Goal: Navigation & Orientation: Find specific page/section

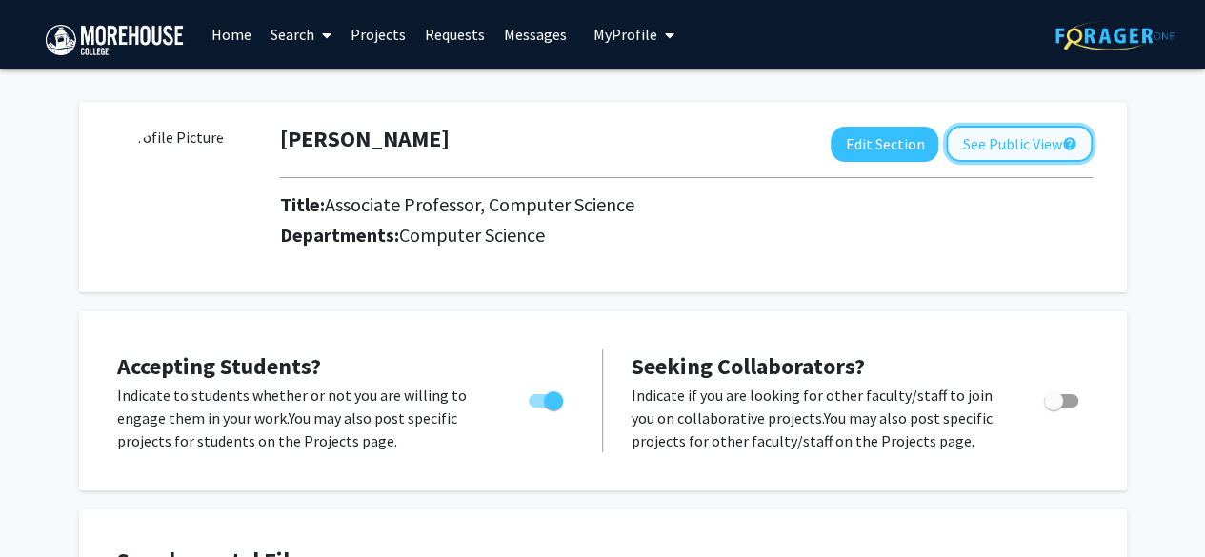
click at [992, 138] on button "See Public View help" at bounding box center [1019, 144] width 147 height 36
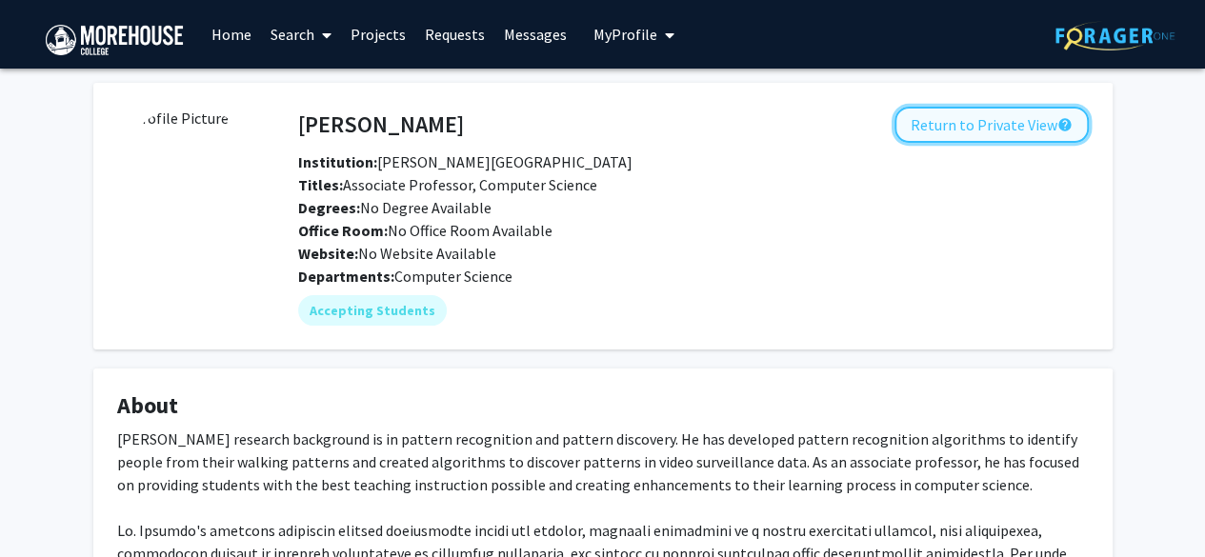
click at [964, 129] on button "Return to Private View help" at bounding box center [991, 125] width 194 height 36
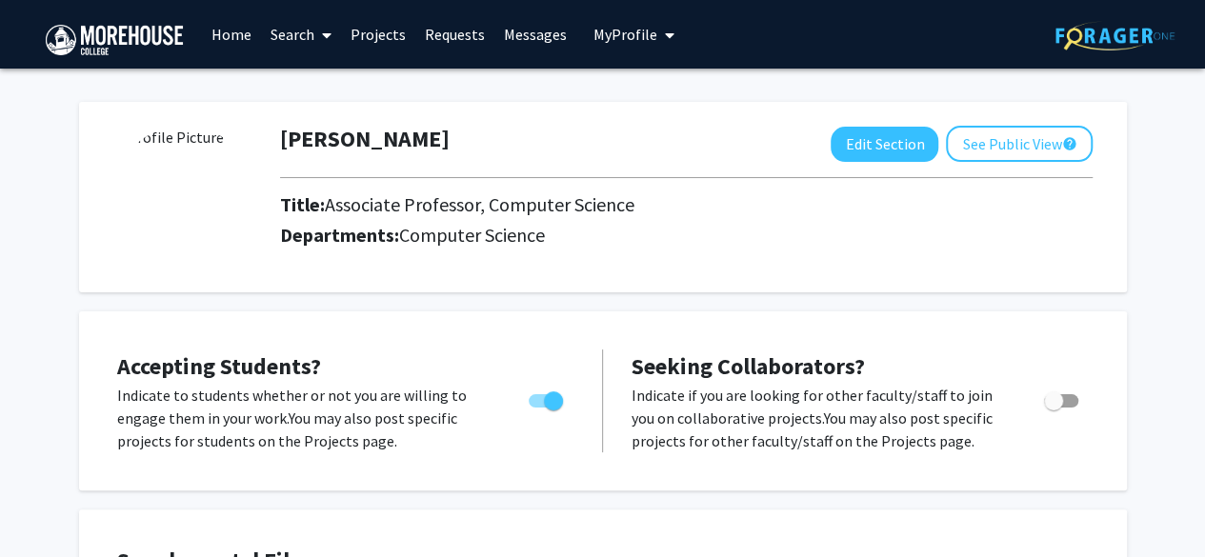
click at [386, 29] on link "Projects" at bounding box center [378, 34] width 74 height 67
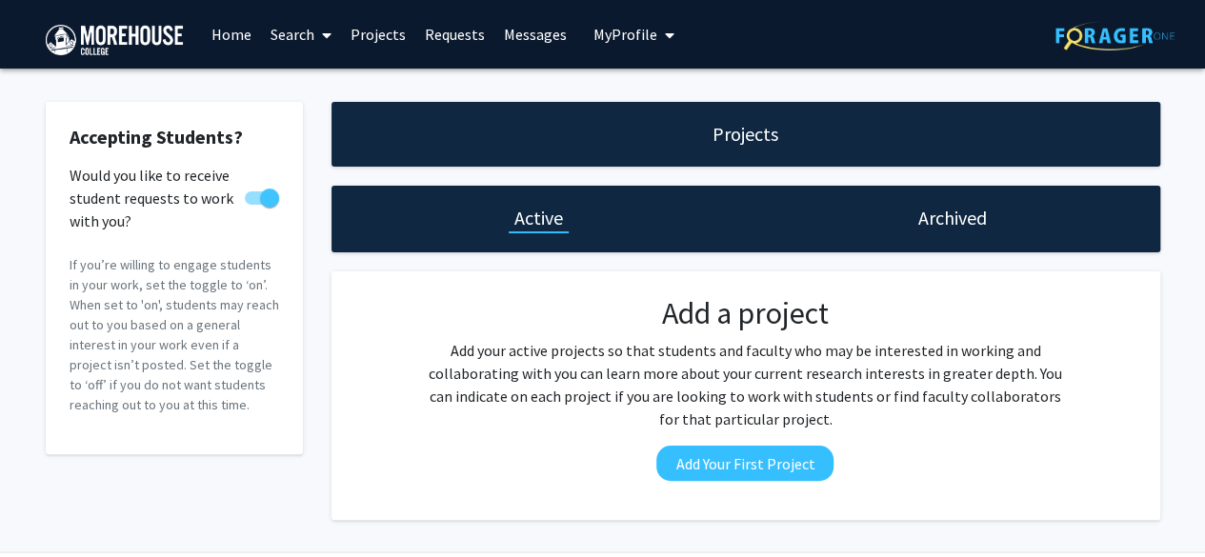
click at [228, 26] on link "Home" at bounding box center [231, 34] width 59 height 67
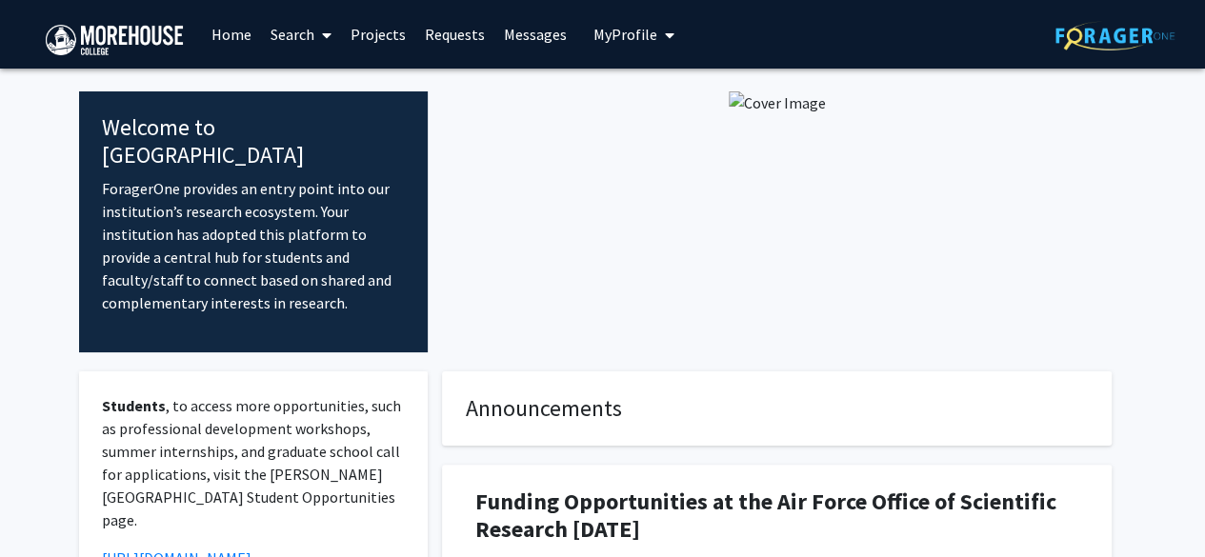
click at [306, 37] on link "Search" at bounding box center [301, 34] width 80 height 67
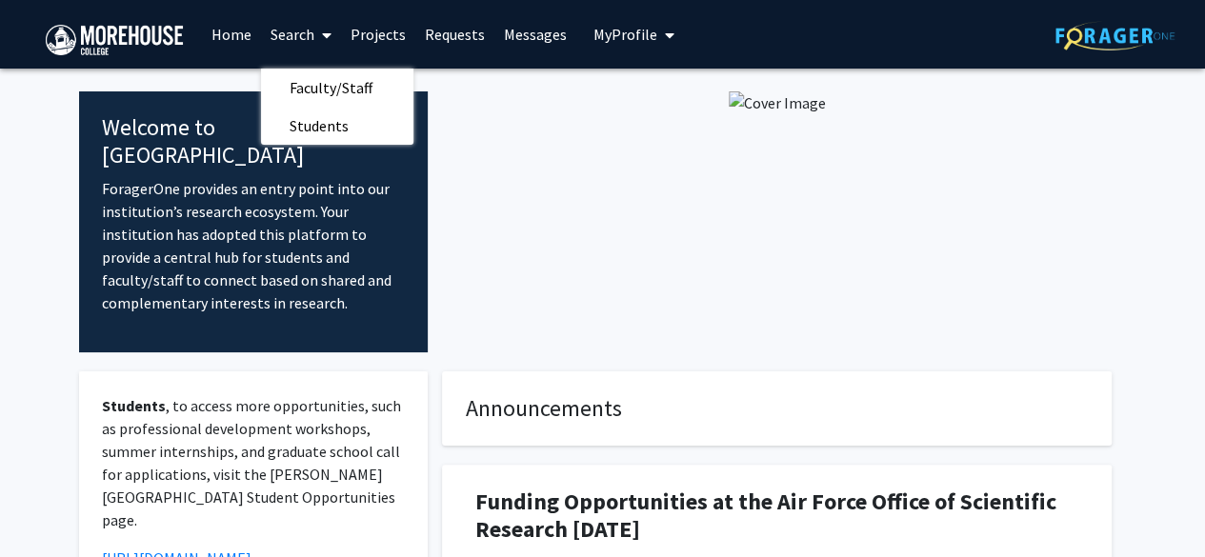
click at [383, 31] on link "Projects" at bounding box center [378, 34] width 74 height 67
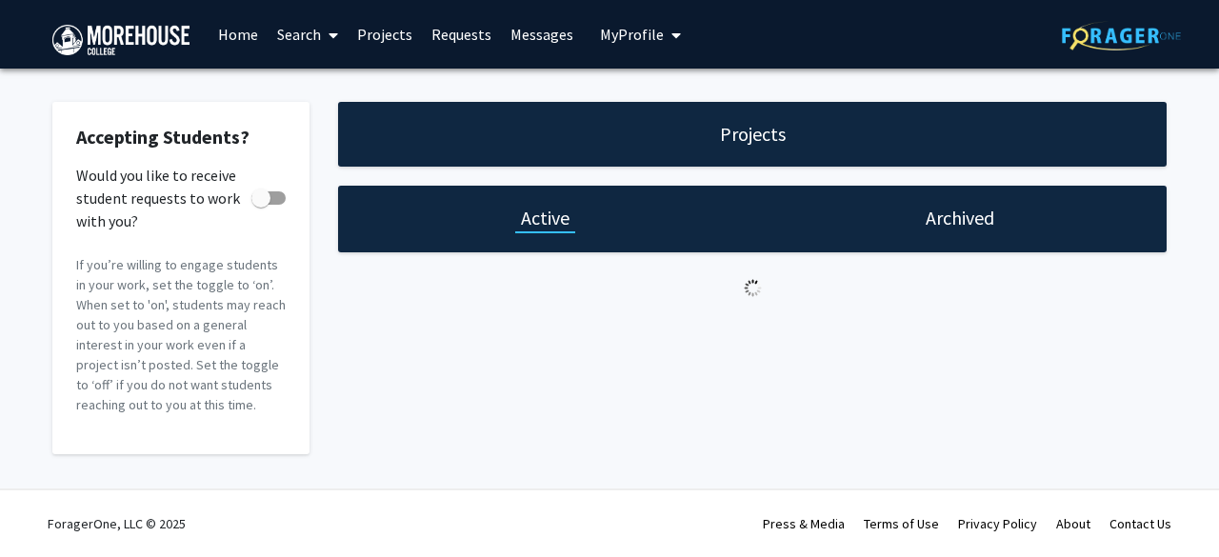
checkbox input "true"
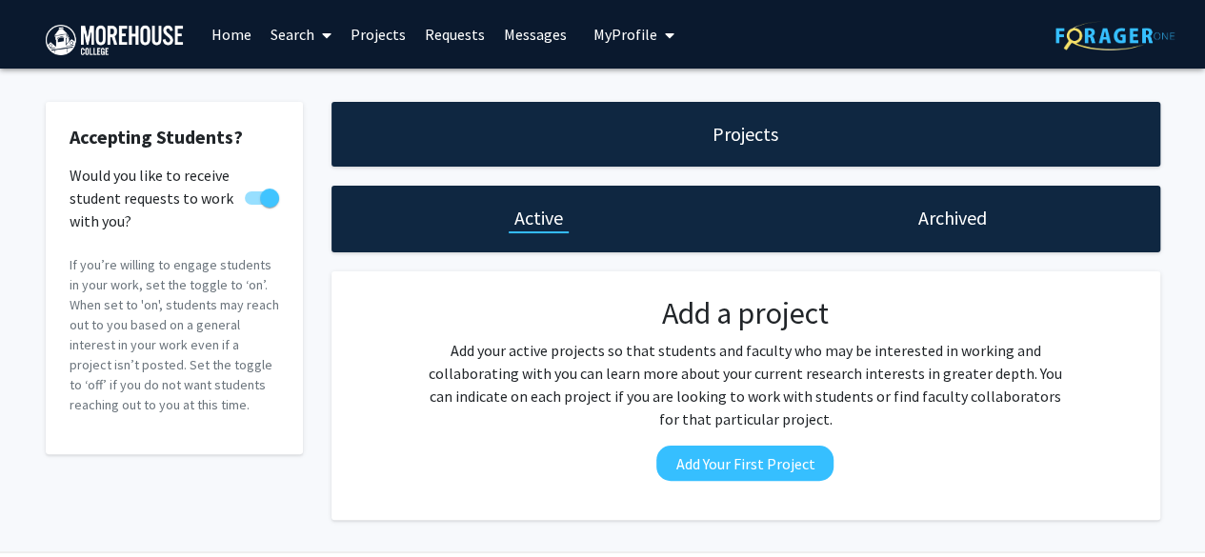
drag, startPoint x: 611, startPoint y: 37, endPoint x: 600, endPoint y: 52, distance: 18.5
click at [610, 37] on span "My Profile" at bounding box center [625, 34] width 64 height 19
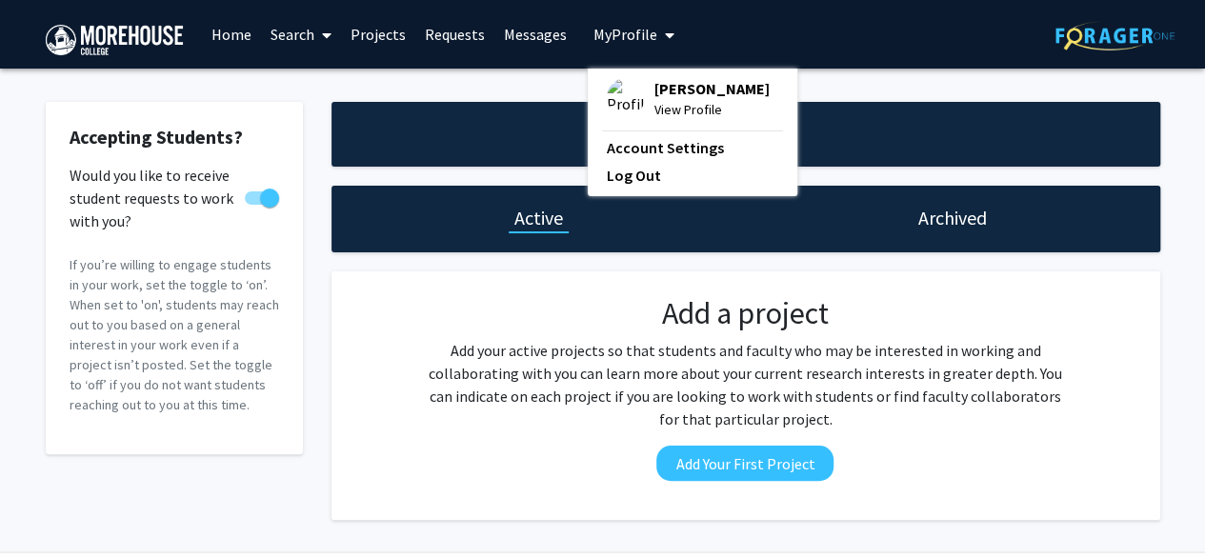
click at [654, 95] on span "[PERSON_NAME]" at bounding box center [711, 88] width 115 height 21
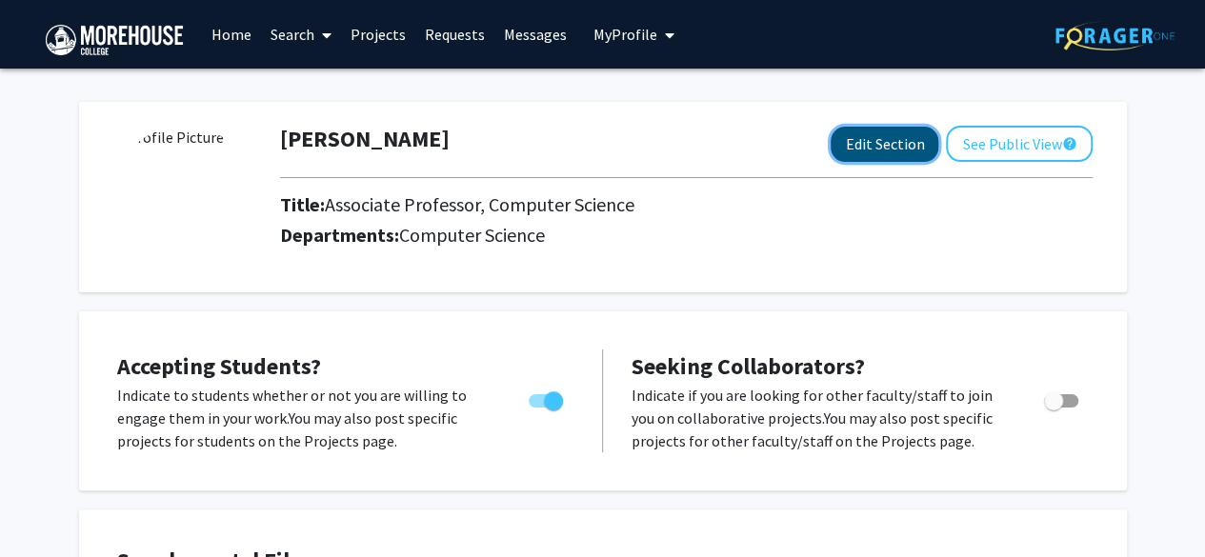
click at [871, 140] on button "Edit Section" at bounding box center [885, 144] width 108 height 35
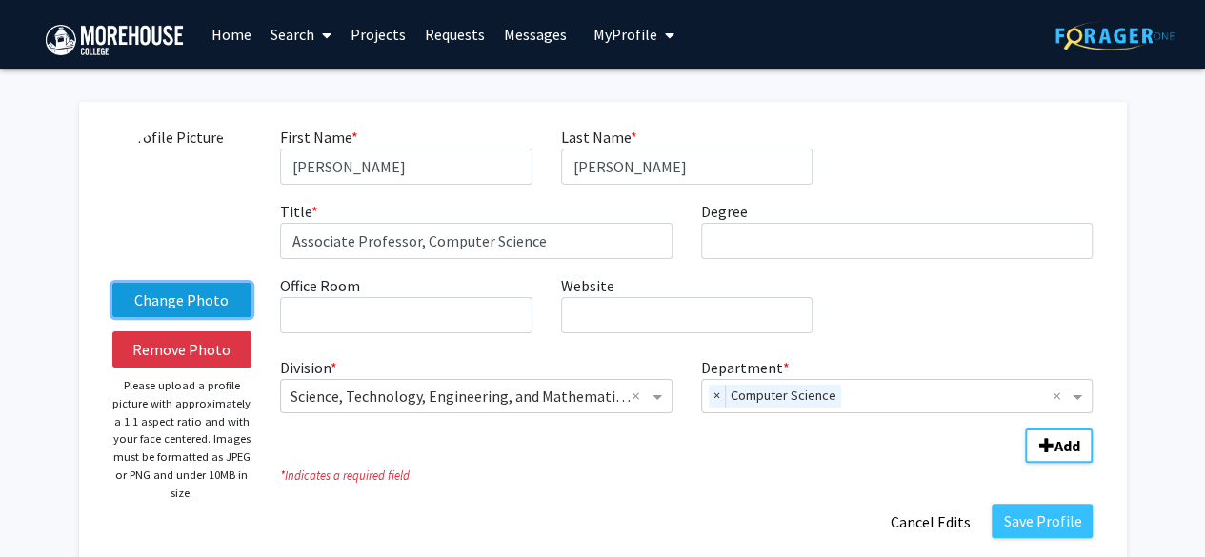
click at [187, 298] on label "Change Photo" at bounding box center [182, 300] width 140 height 34
click at [0, 0] on input "Change Photo" at bounding box center [0, 0] width 0 height 0
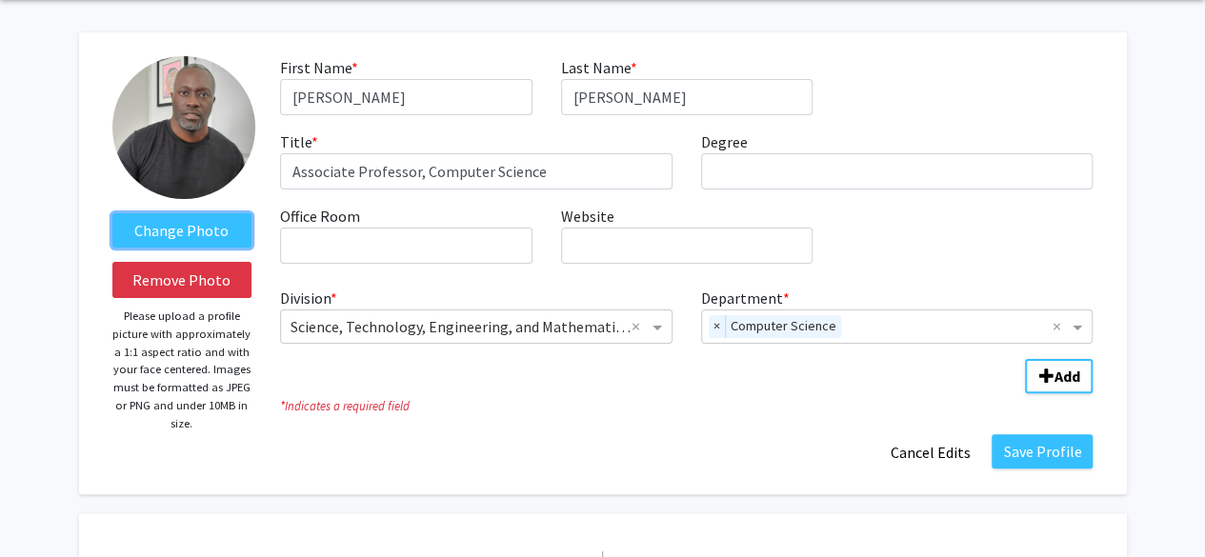
scroll to position [95, 0]
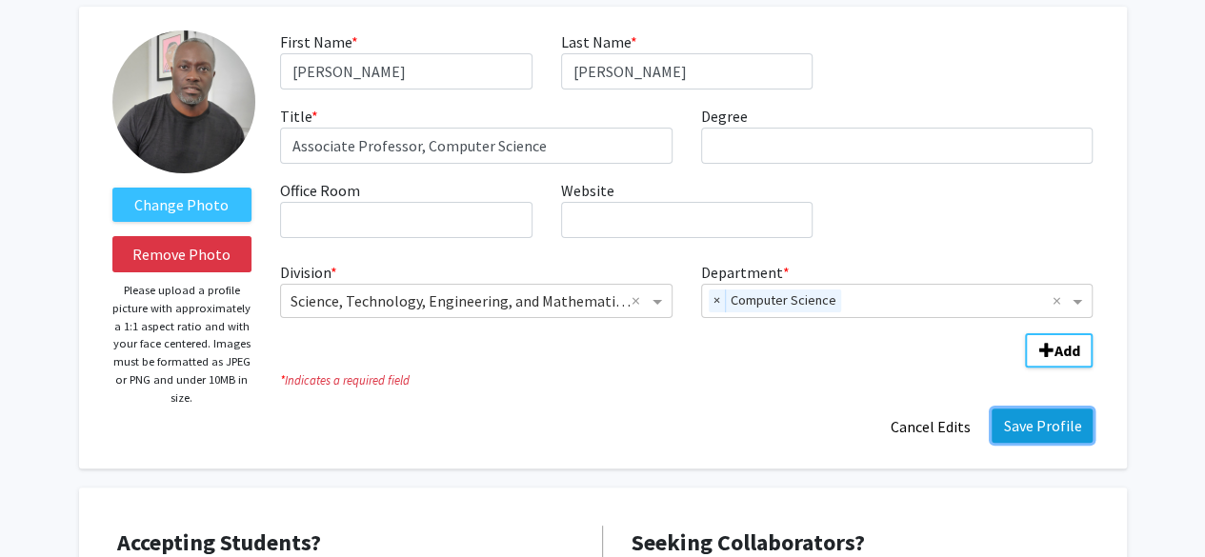
click at [1033, 424] on button "Save Profile" at bounding box center [1042, 426] width 101 height 34
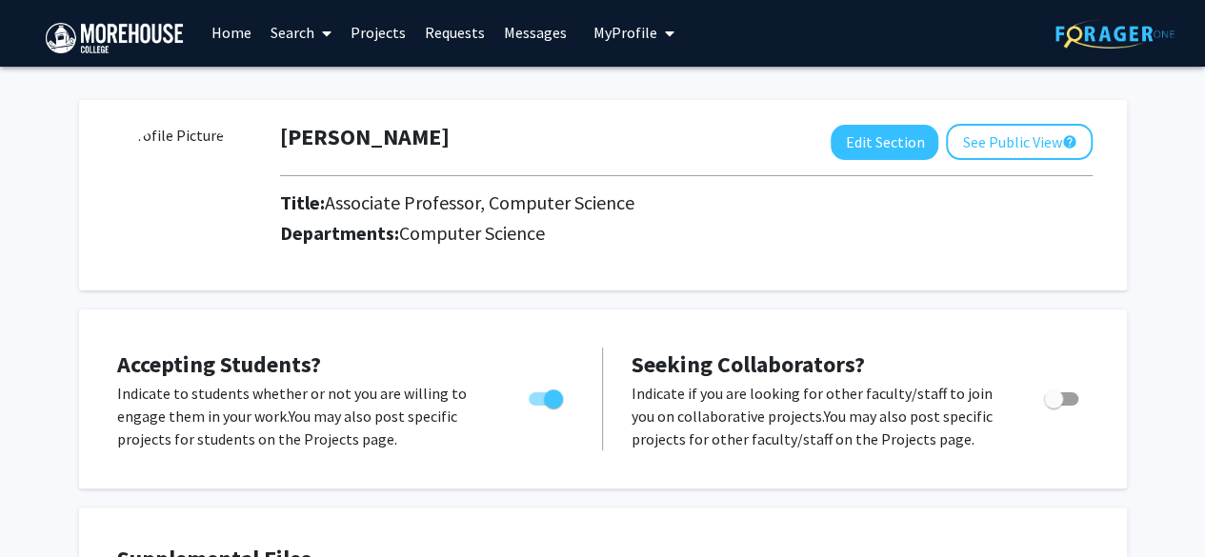
scroll to position [0, 0]
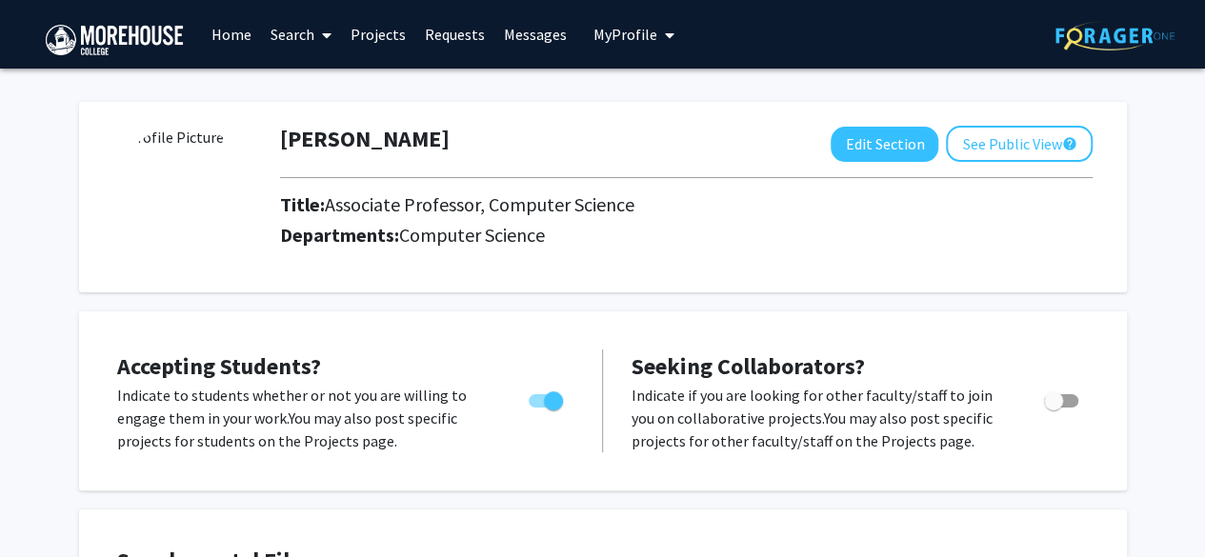
click at [389, 38] on link "Projects" at bounding box center [378, 34] width 74 height 67
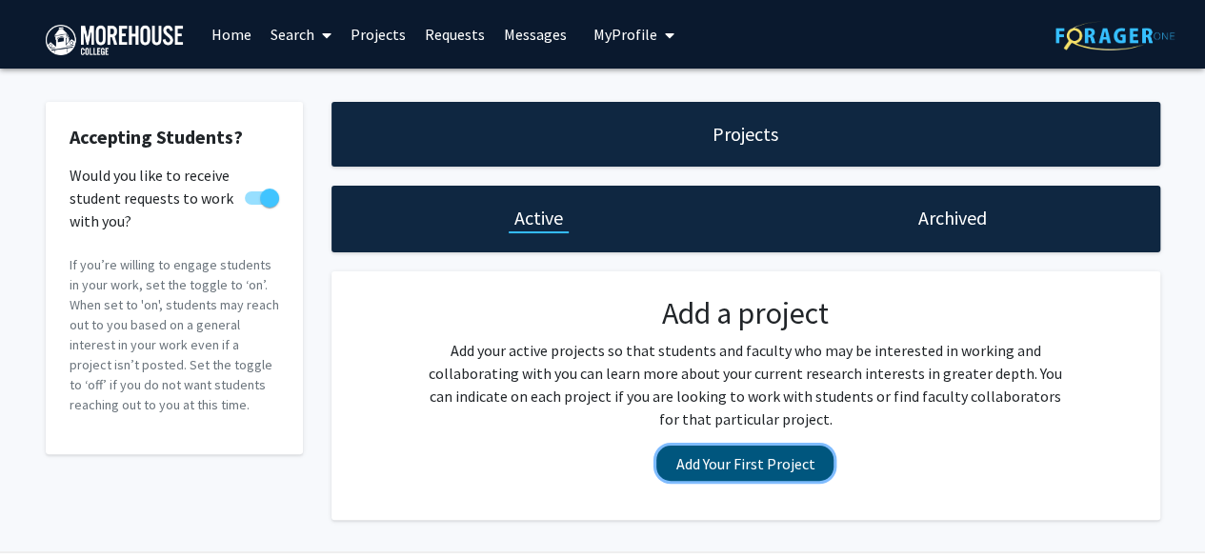
click at [768, 462] on button "Add Your First Project" at bounding box center [744, 463] width 177 height 35
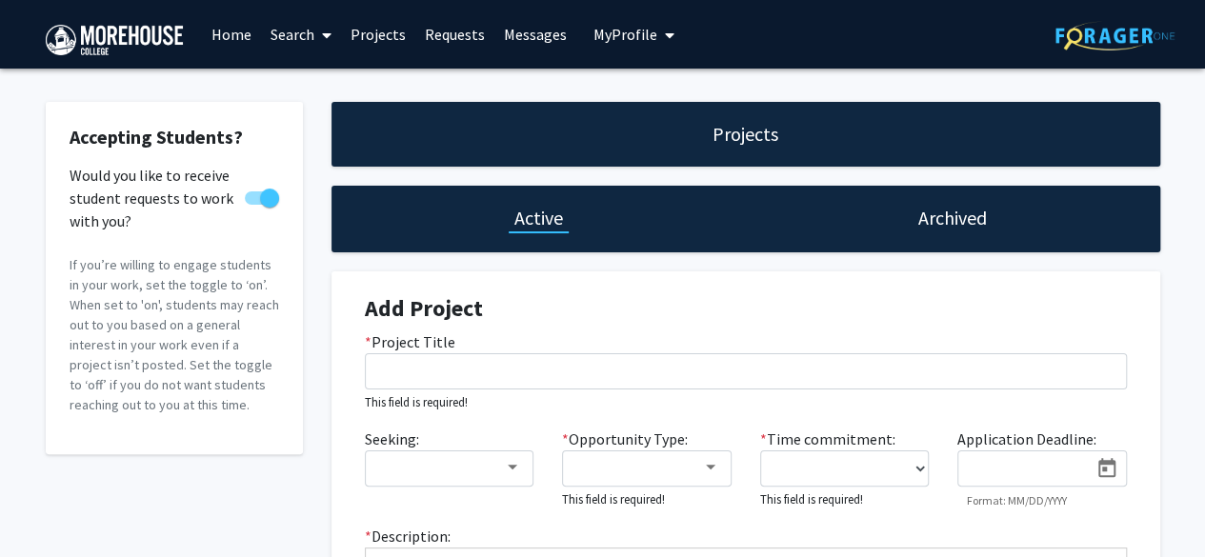
click at [432, 37] on link "Requests" at bounding box center [454, 34] width 79 height 67
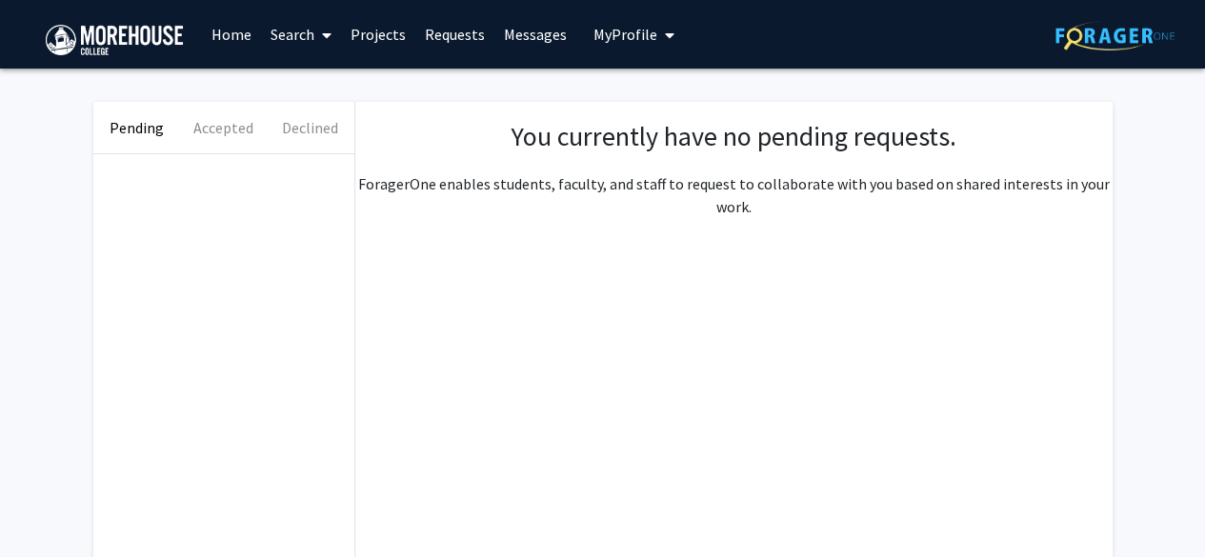
click at [297, 36] on link "Search" at bounding box center [301, 34] width 80 height 67
click at [314, 125] on span "Students" at bounding box center [319, 126] width 116 height 38
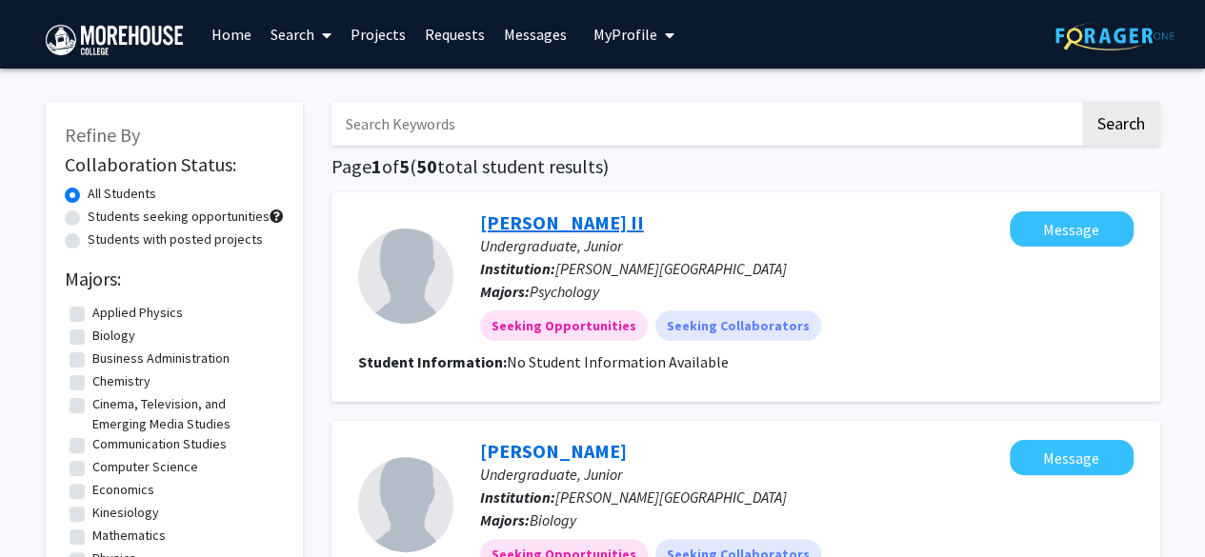
click at [546, 229] on link "[PERSON_NAME] II" at bounding box center [562, 223] width 164 height 24
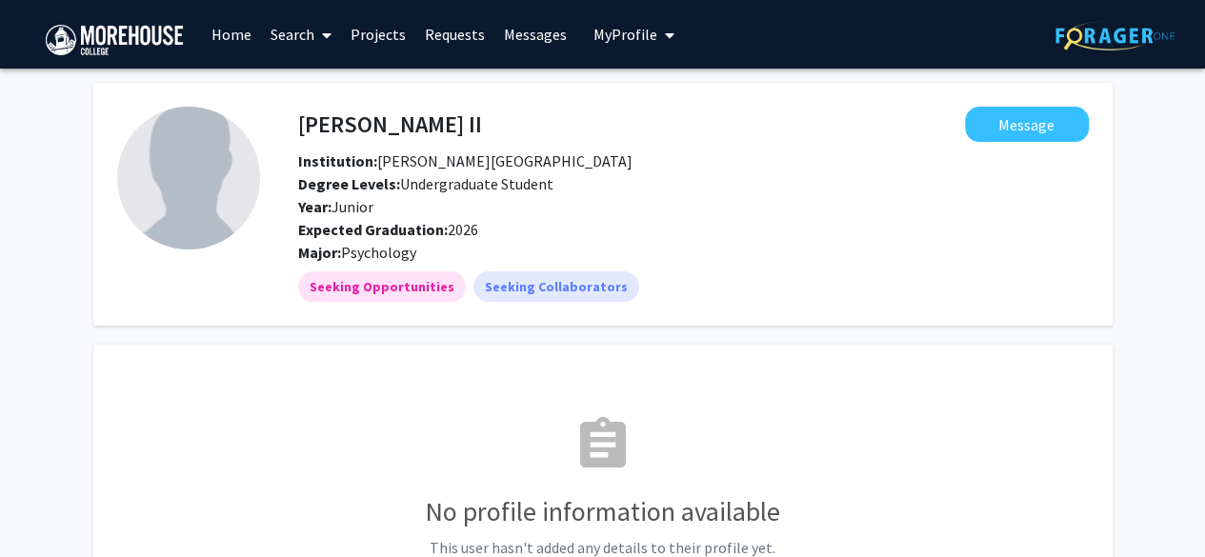
click at [617, 30] on span "My Profile" at bounding box center [625, 34] width 64 height 19
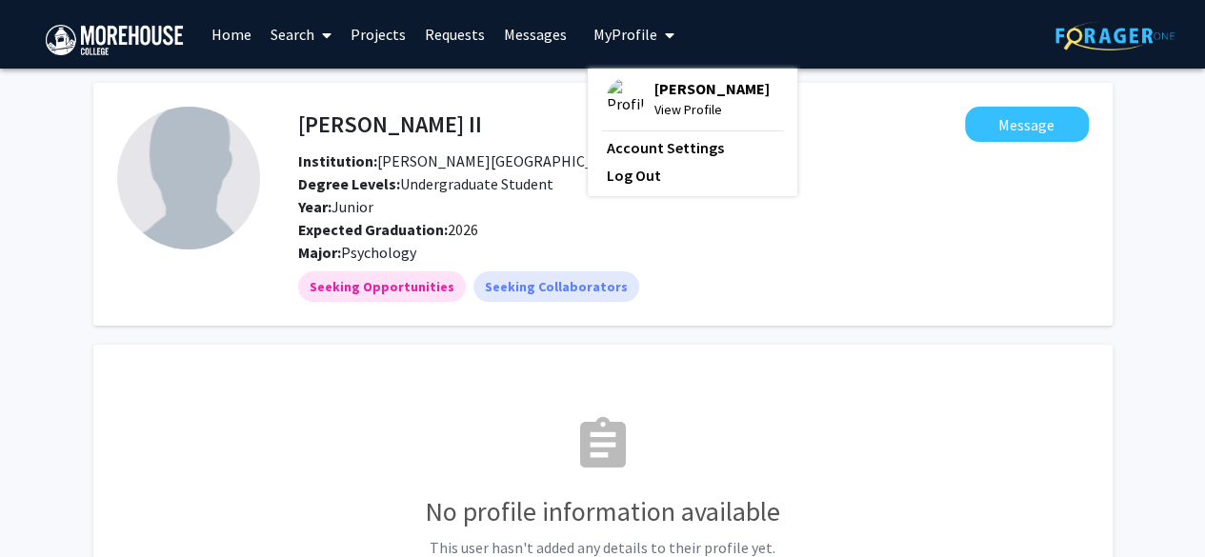
click at [676, 104] on span "View Profile" at bounding box center [711, 109] width 115 height 21
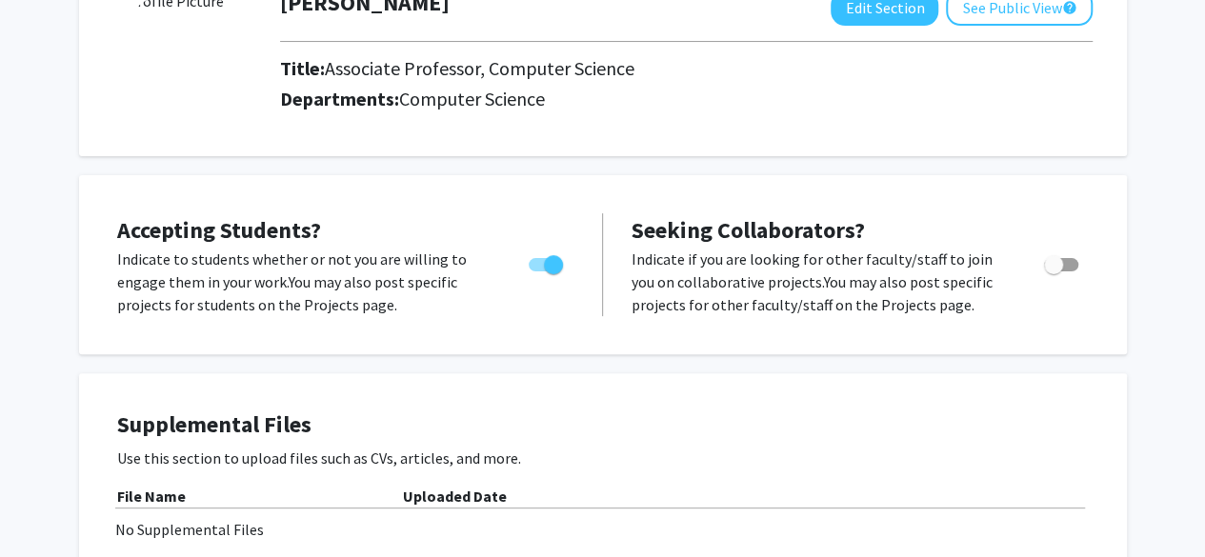
scroll to position [132, 0]
